Goal: Information Seeking & Learning: Learn about a topic

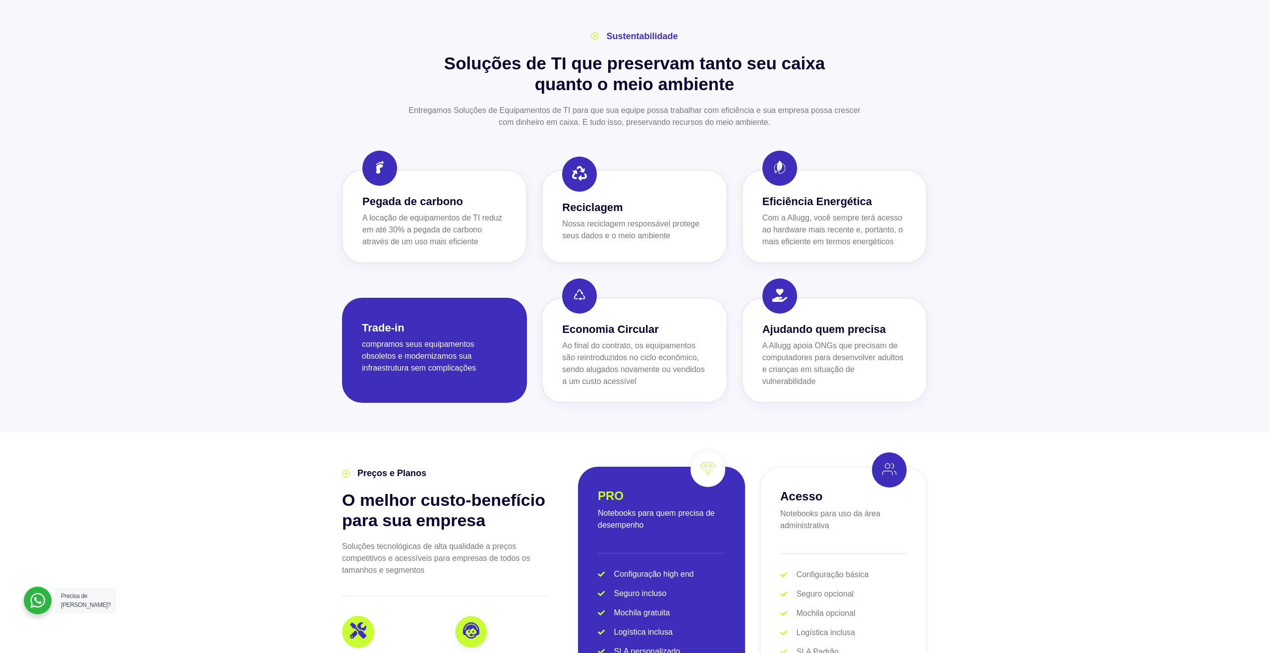
scroll to position [1672, 0]
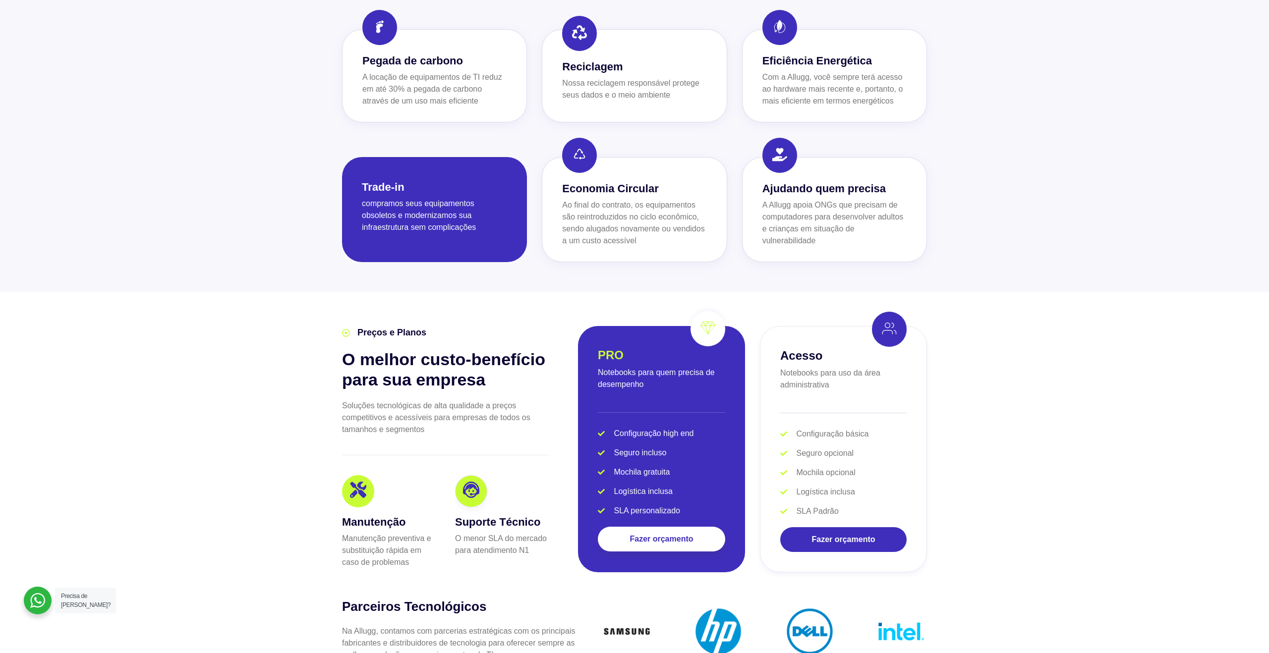
drag, startPoint x: 476, startPoint y: 115, endPoint x: 451, endPoint y: 88, distance: 37.5
click at [476, 115] on div "Sustentabilidade Soluções de TI que preservam tanto seu caixa quanto o meio amb…" at bounding box center [634, 75] width 595 height 383
click at [442, 78] on p "A locação de equipamentos de TI reduz em até 30% a pegada de carbono através de…" at bounding box center [434, 89] width 144 height 36
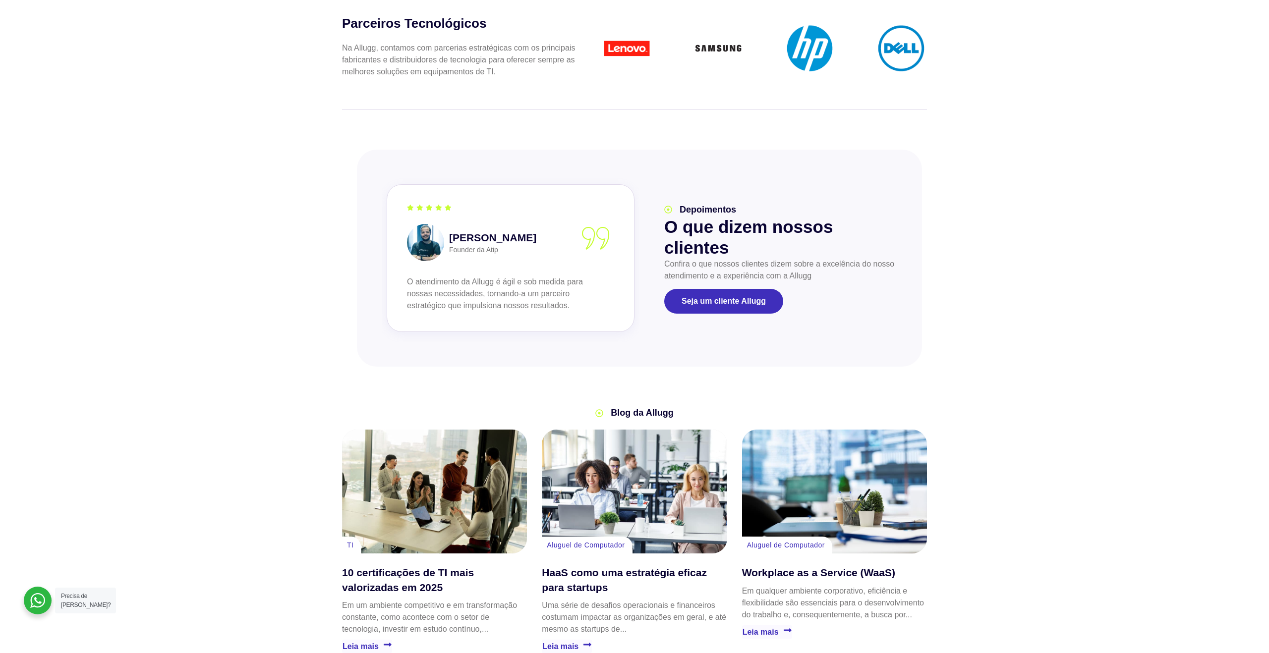
scroll to position [2665, 0]
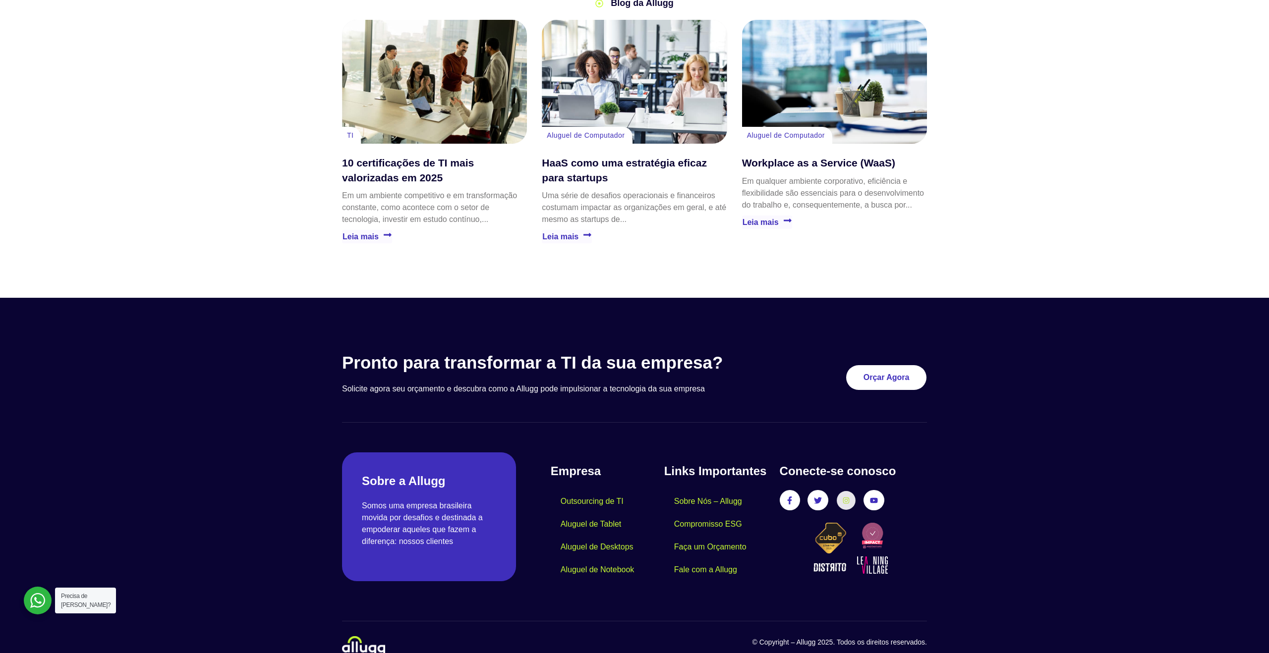
click at [594, 357] on icon at bounding box center [845, 500] width 7 height 7
click at [594, 357] on link "Instagram" at bounding box center [846, 500] width 18 height 18
click at [594, 357] on icon at bounding box center [845, 500] width 7 height 7
click at [594, 357] on link "Facebook-f" at bounding box center [790, 500] width 18 height 18
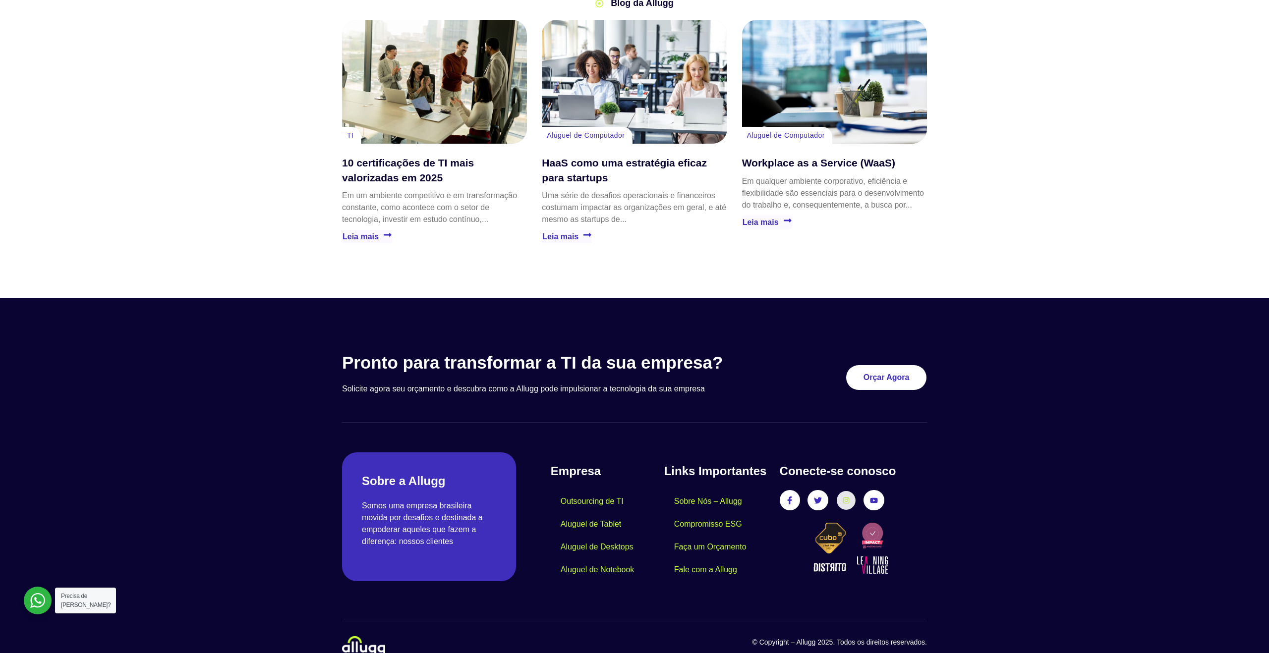
click at [594, 357] on link "Instagram" at bounding box center [846, 500] width 18 height 18
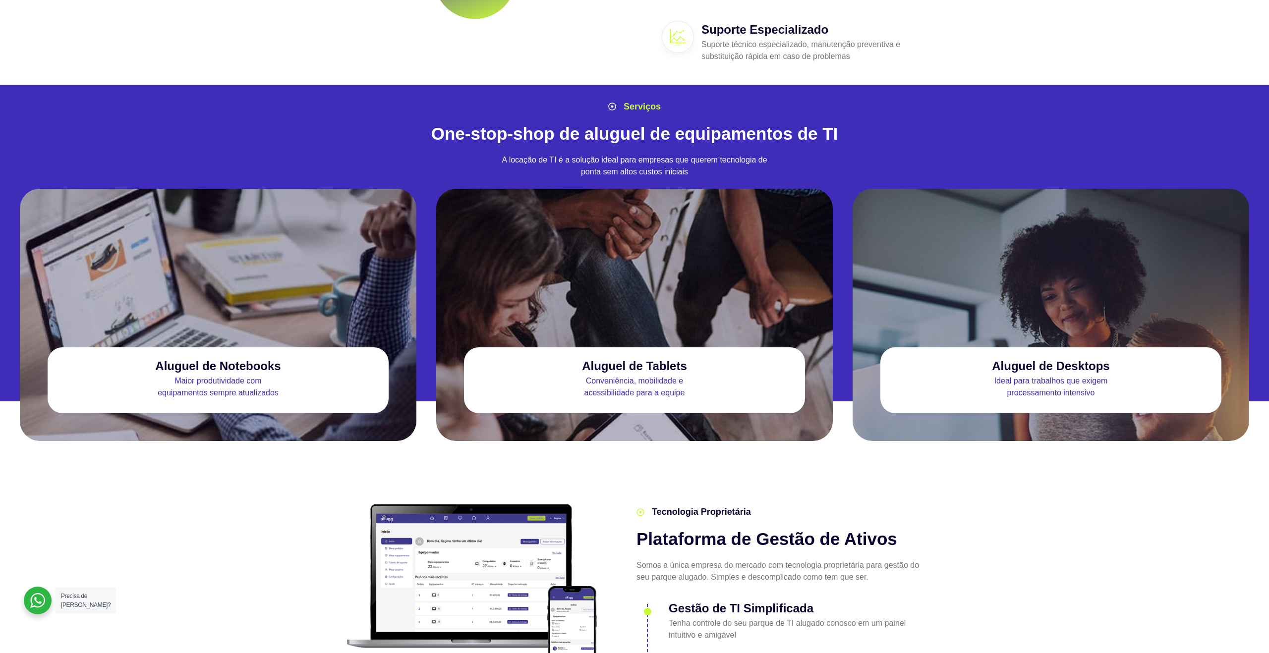
scroll to position [0, 0]
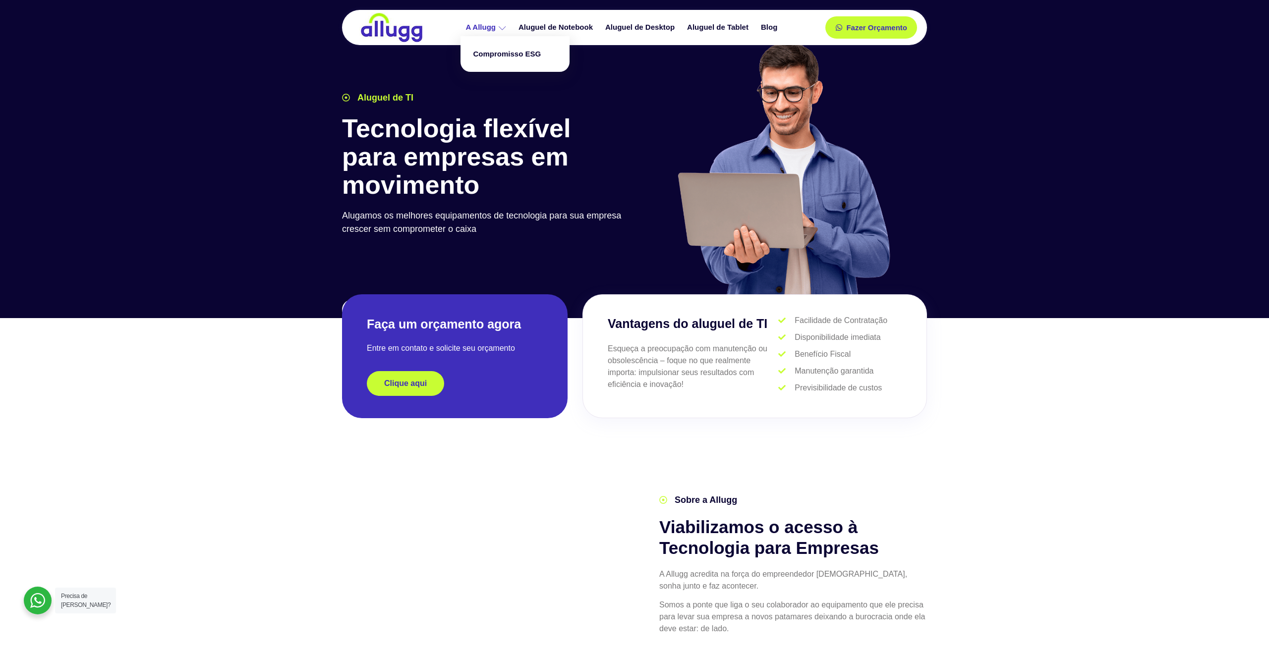
click at [492, 37] on div "A Allugg Compromisso ESG Aluguel de Notebook Aluguel de Desktop Aluguel de Tabl…" at bounding box center [623, 27] width 374 height 35
click at [495, 28] on link "A Allugg" at bounding box center [486, 27] width 53 height 17
click at [499, 49] on link "Compromisso ESG" at bounding box center [514, 54] width 99 height 26
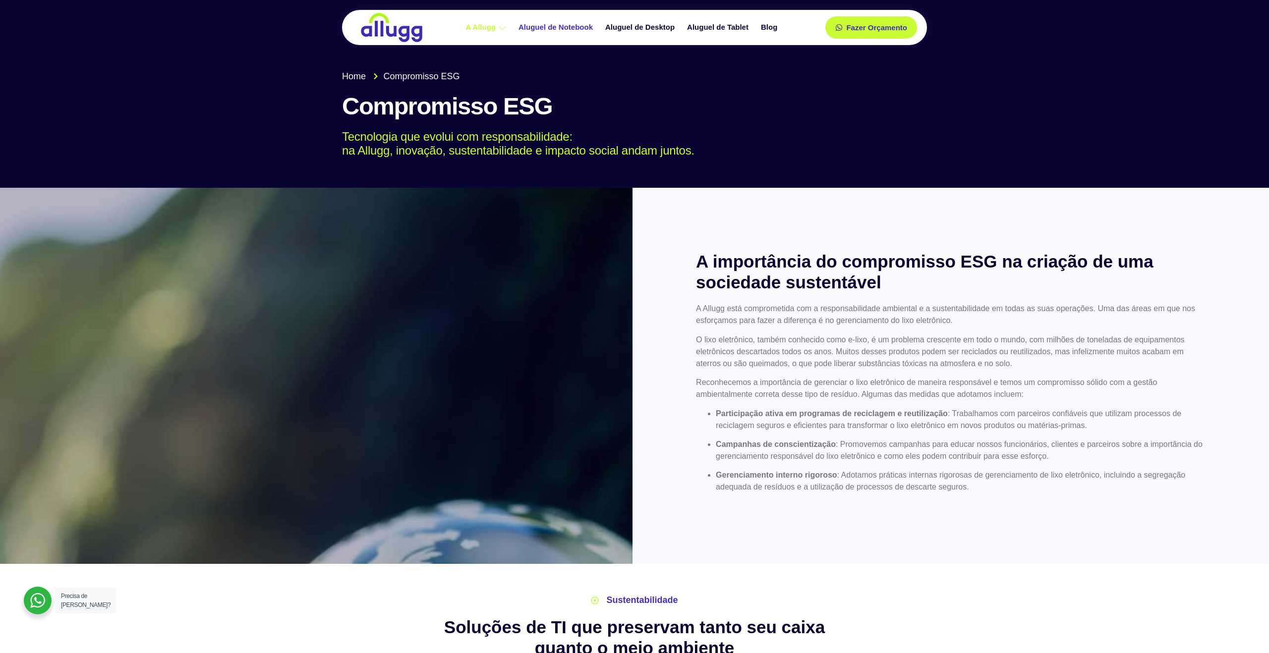
click at [571, 33] on link "Aluguel de Notebook" at bounding box center [556, 27] width 87 height 17
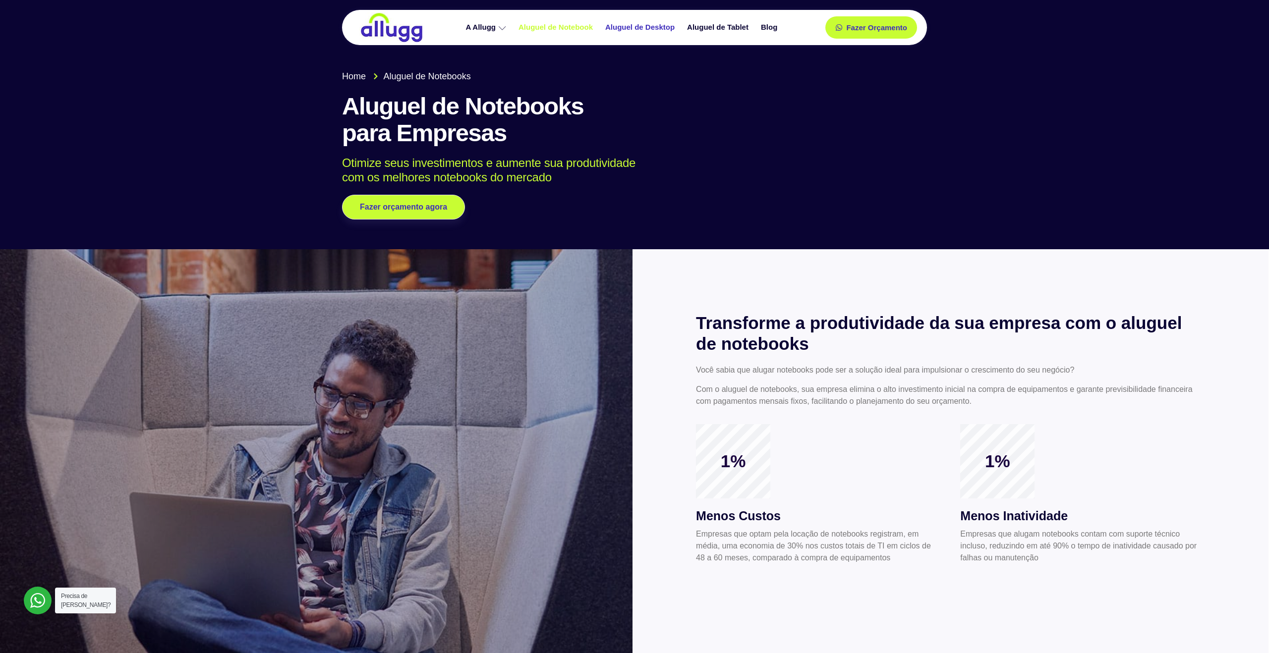
click at [658, 34] on link "Aluguel de Desktop" at bounding box center [641, 27] width 82 height 17
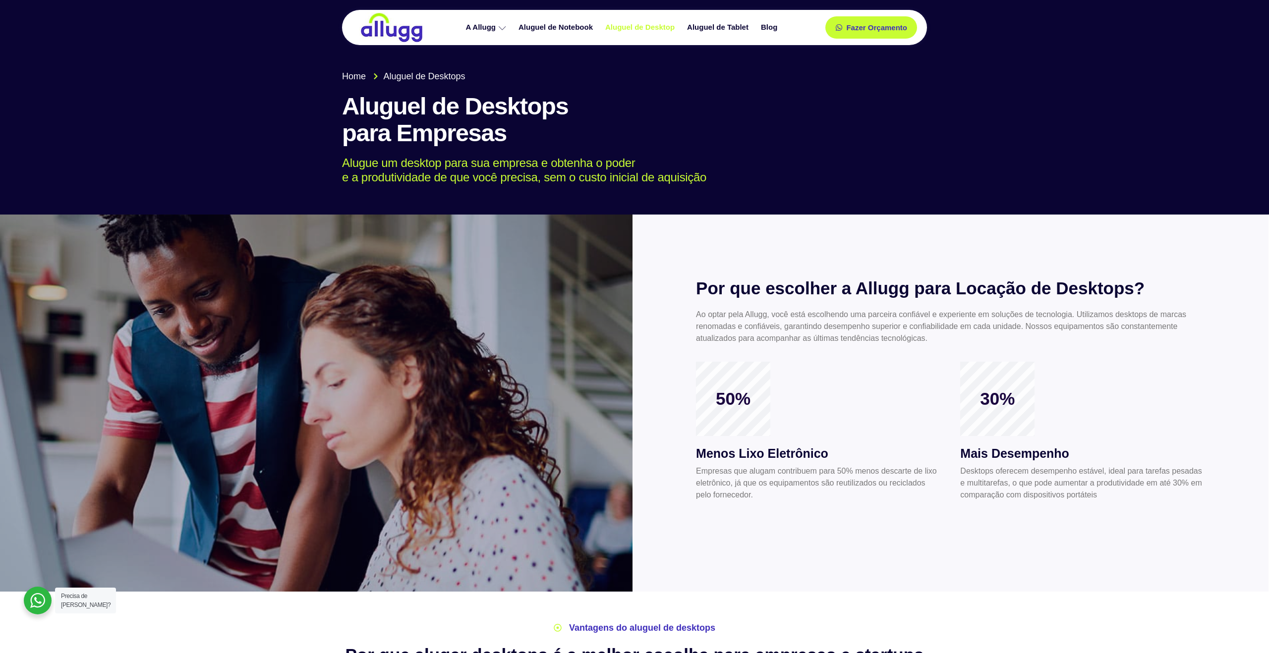
drag, startPoint x: 787, startPoint y: 99, endPoint x: 720, endPoint y: 85, distance: 68.7
click at [787, 98] on h1 "Aluguel de Desktops para Empresas" at bounding box center [634, 120] width 585 height 54
click at [398, 37] on img at bounding box center [391, 27] width 64 height 30
click at [401, 33] on img at bounding box center [391, 27] width 64 height 30
